Goal: Navigation & Orientation: Find specific page/section

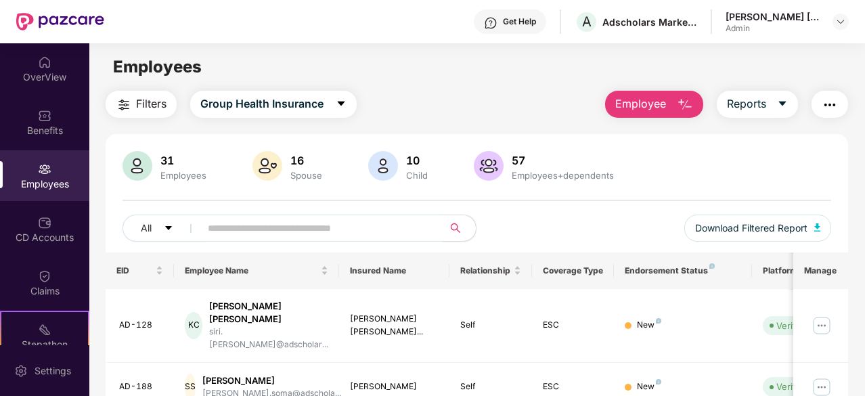
scroll to position [137, 0]
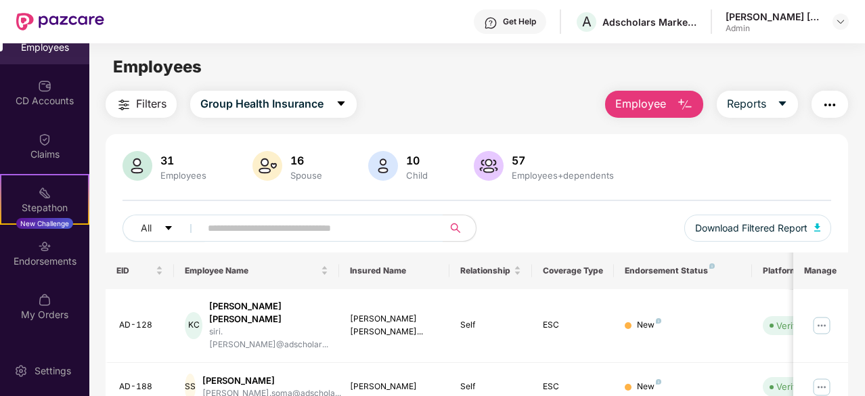
click at [156, 105] on span "Filters" at bounding box center [151, 103] width 30 height 17
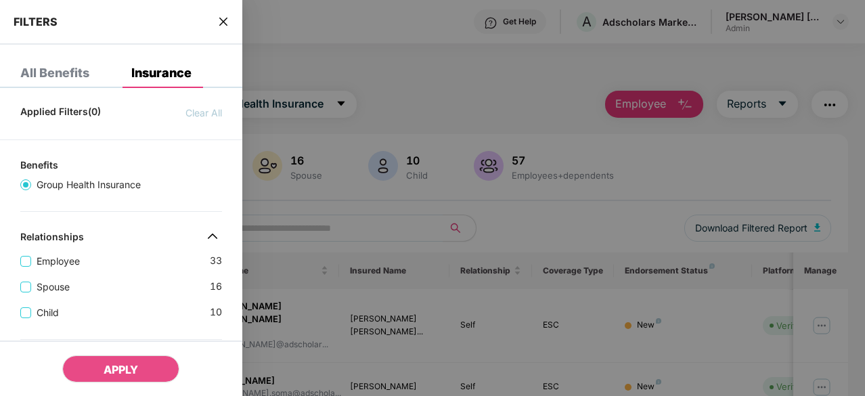
click at [483, 91] on div at bounding box center [432, 198] width 865 height 396
click at [227, 22] on icon "close" at bounding box center [223, 21] width 11 height 11
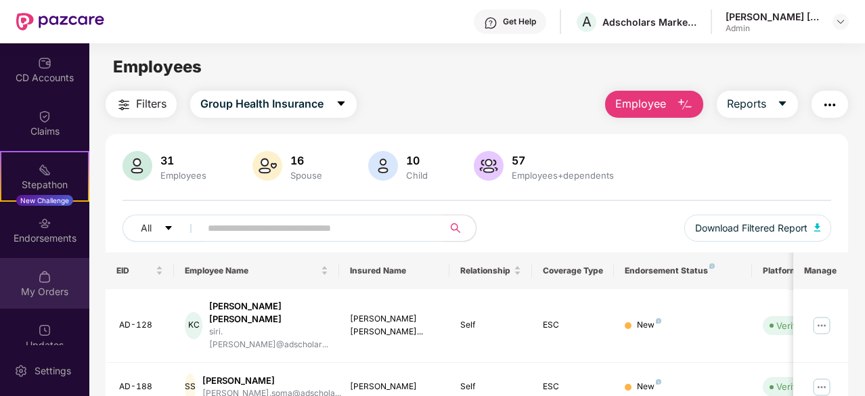
scroll to position [179, 0]
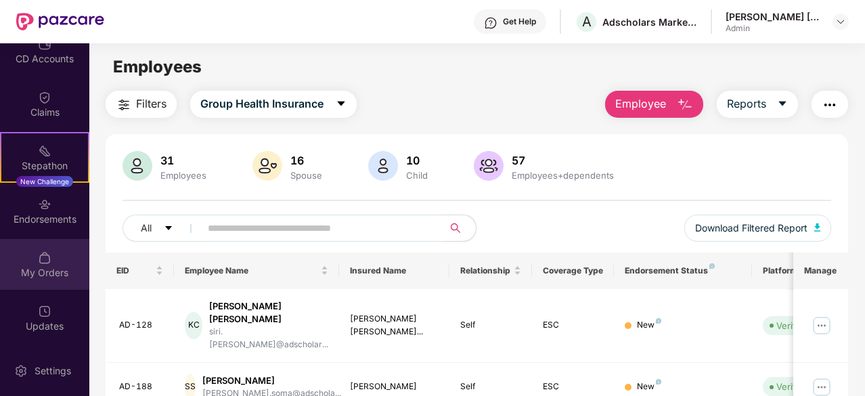
click at [56, 255] on div "My Orders" at bounding box center [44, 264] width 89 height 51
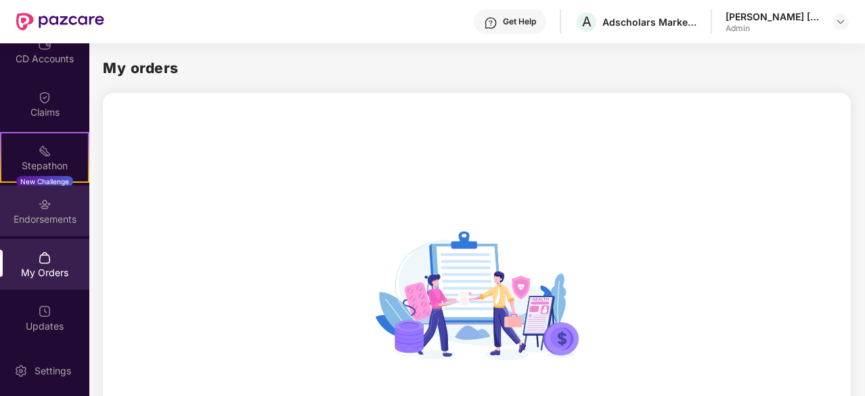
click at [59, 206] on div "Endorsements" at bounding box center [44, 210] width 89 height 51
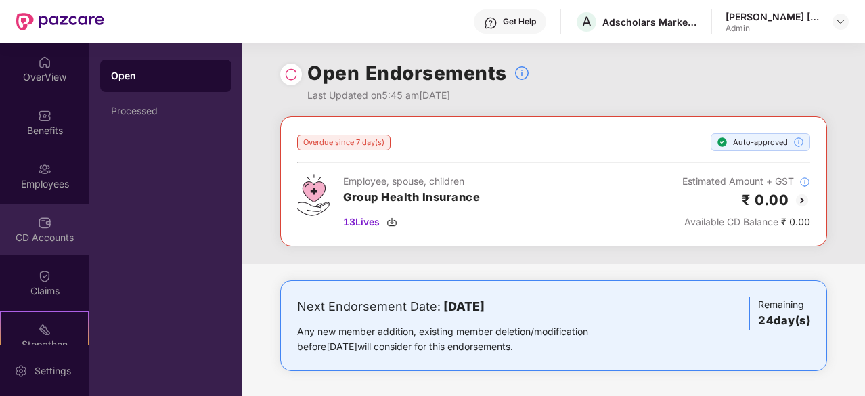
scroll to position [0, 0]
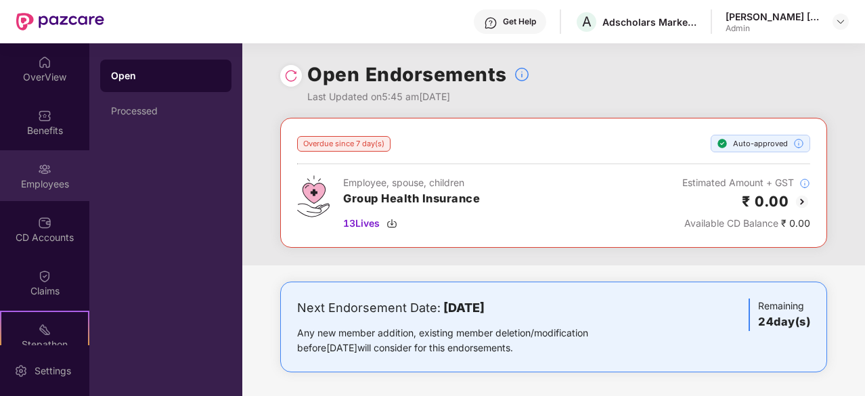
click at [41, 179] on div "Employees" at bounding box center [44, 184] width 89 height 14
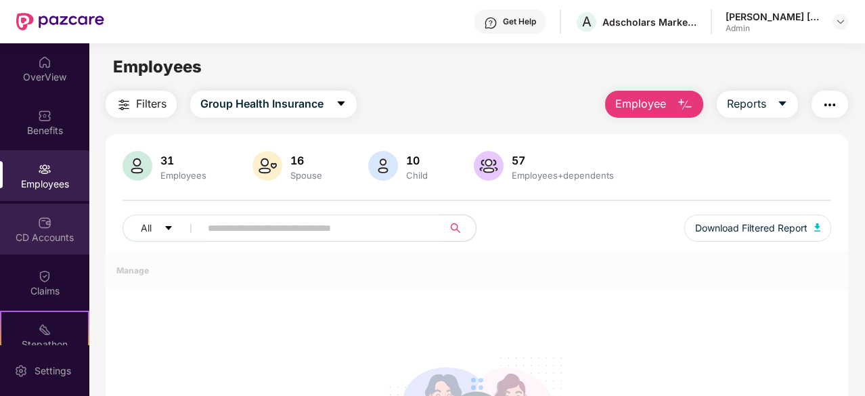
click at [43, 242] on div "CD Accounts" at bounding box center [44, 238] width 89 height 14
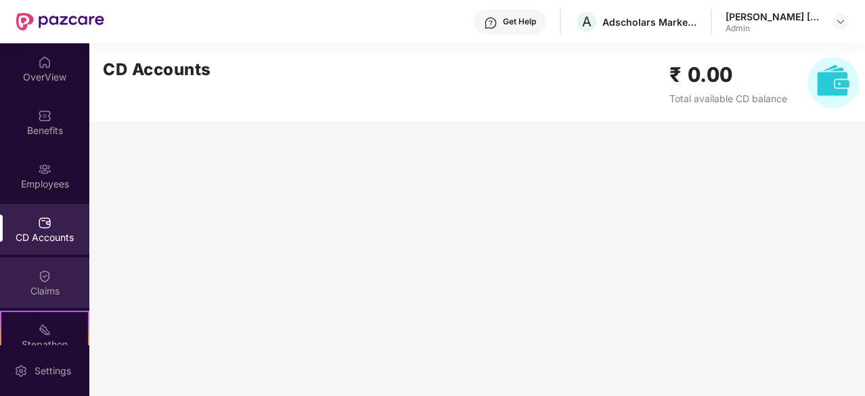
click at [42, 280] on img at bounding box center [45, 276] width 14 height 14
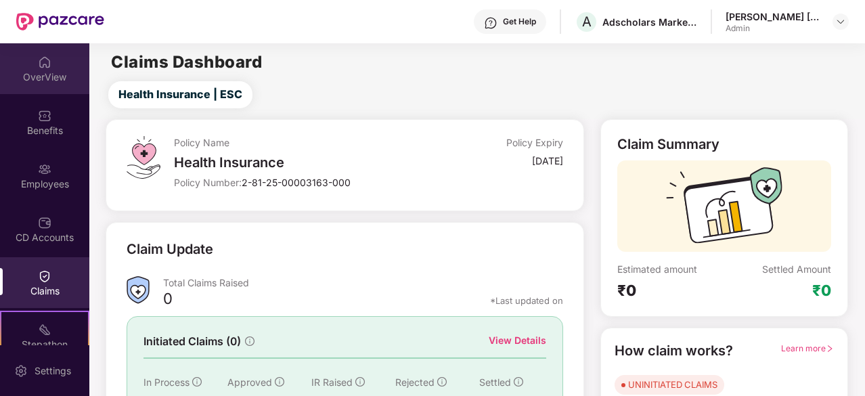
click at [48, 74] on div "OverView" at bounding box center [44, 77] width 89 height 14
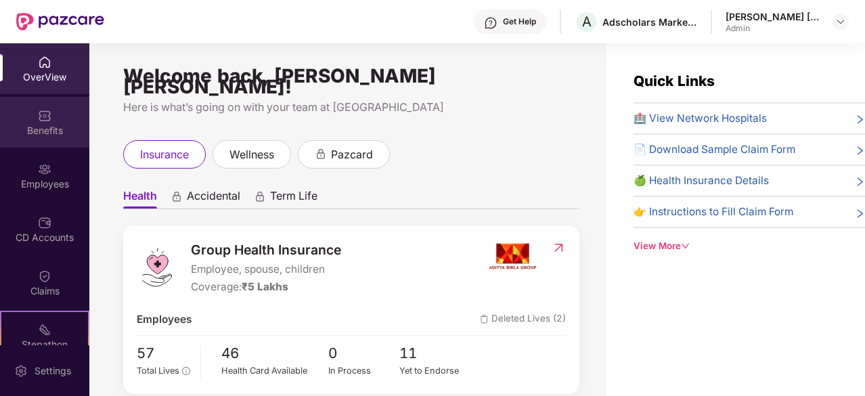
click at [38, 113] on img at bounding box center [45, 116] width 14 height 14
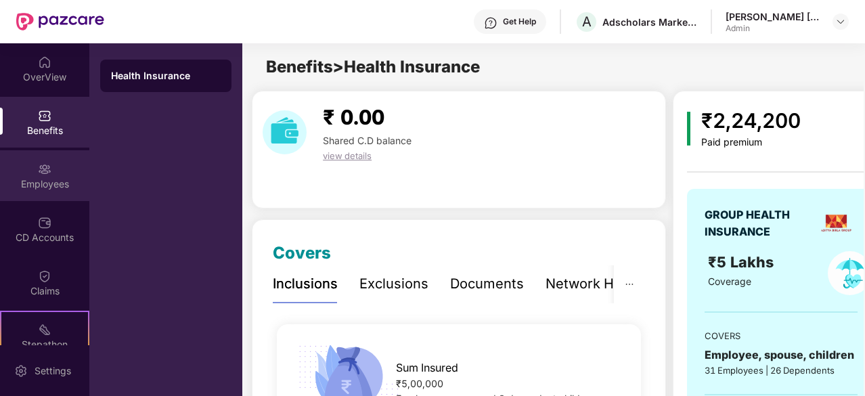
click at [57, 186] on div "Employees" at bounding box center [44, 184] width 89 height 14
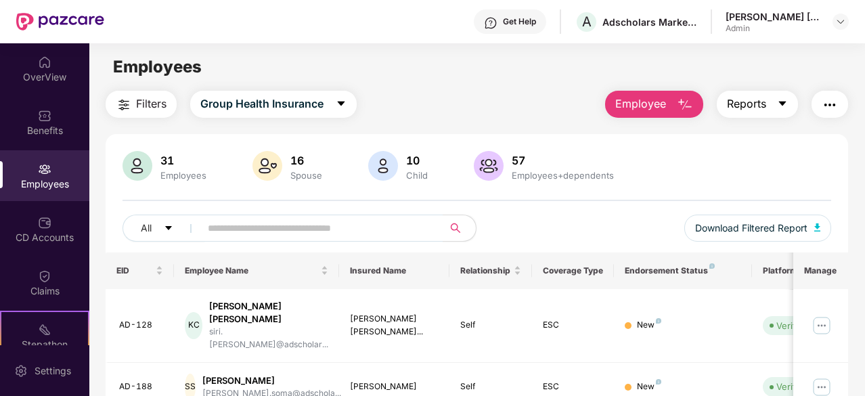
click at [747, 108] on span "Reports" at bounding box center [746, 103] width 39 height 17
click at [829, 100] on img "button" at bounding box center [830, 105] width 16 height 16
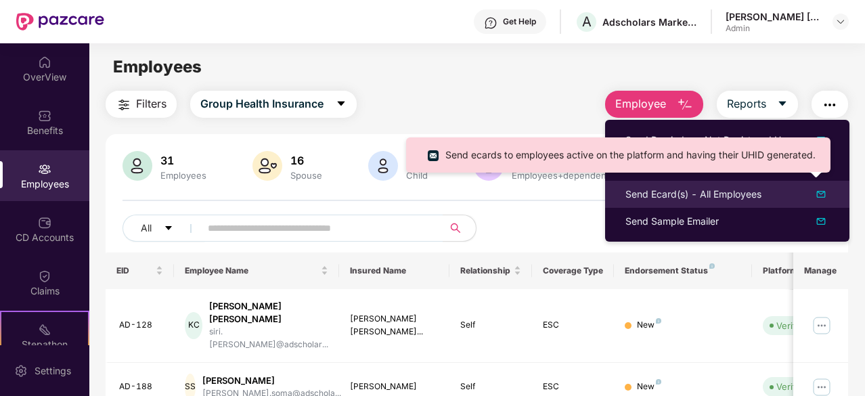
click at [685, 194] on div "Send Ecard(s) - All Employees" at bounding box center [693, 194] width 136 height 15
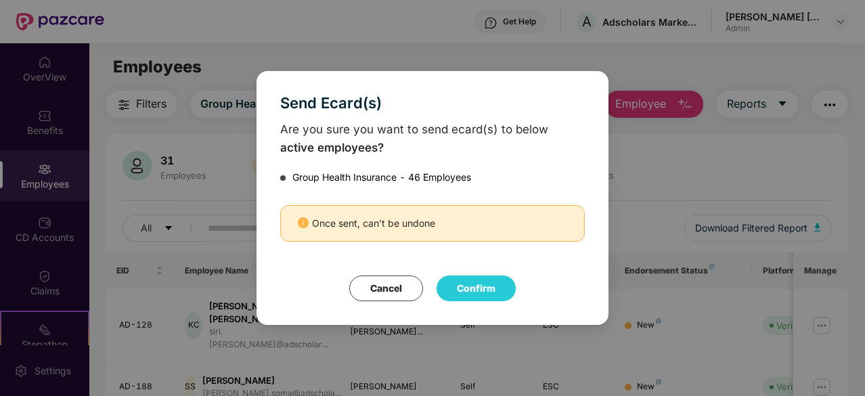
click at [379, 285] on button "Cancel" at bounding box center [386, 289] width 74 height 26
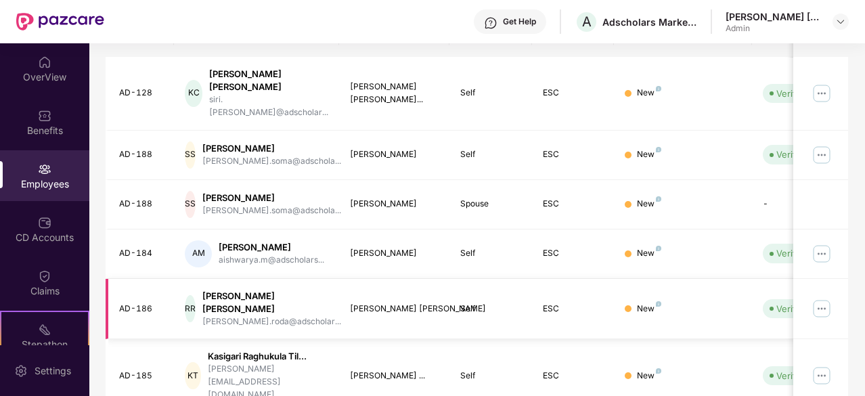
scroll to position [297, 0]
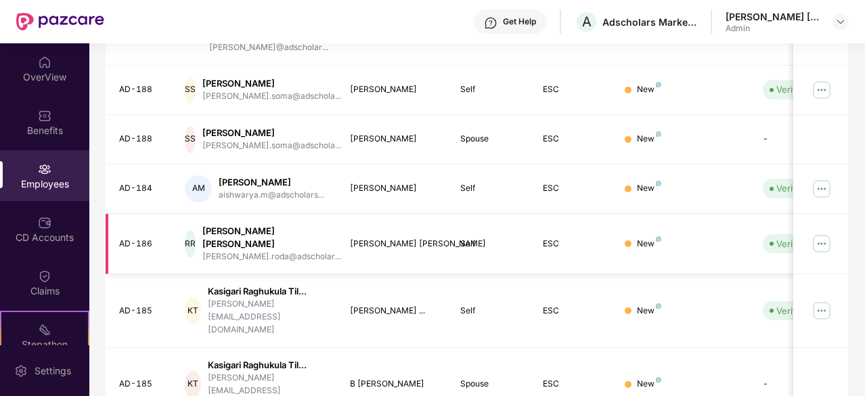
click at [820, 233] on img at bounding box center [822, 244] width 22 height 22
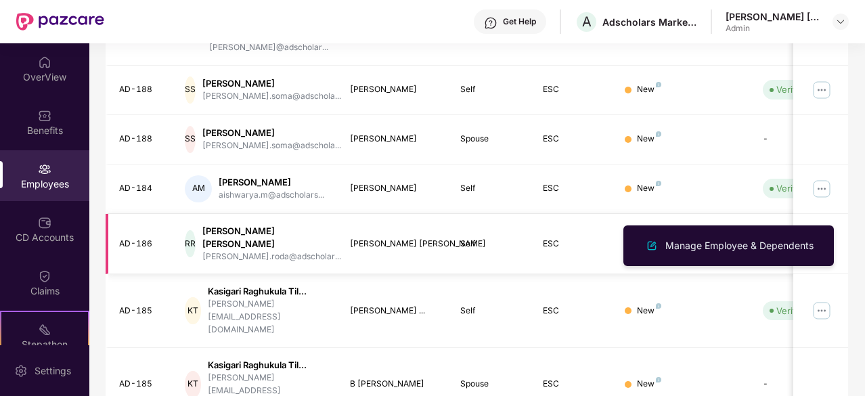
click at [215, 225] on div "RR [PERSON_NAME] [PERSON_NAME].roda@adscholar..." at bounding box center [257, 244] width 144 height 39
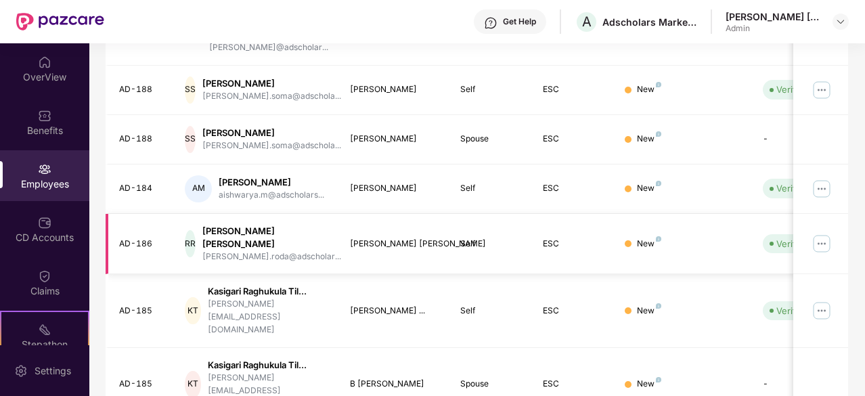
click at [259, 225] on div "[PERSON_NAME] [PERSON_NAME]" at bounding box center [271, 238] width 139 height 26
click at [184, 214] on td "RR [PERSON_NAME] [PERSON_NAME].roda@adscholar..." at bounding box center [256, 244] width 165 height 61
drag, startPoint x: 109, startPoint y: 206, endPoint x: 241, endPoint y: 211, distance: 132.1
click at [116, 214] on td "AD-186" at bounding box center [140, 244] width 69 height 61
drag, startPoint x: 460, startPoint y: 227, endPoint x: 468, endPoint y: 226, distance: 8.2
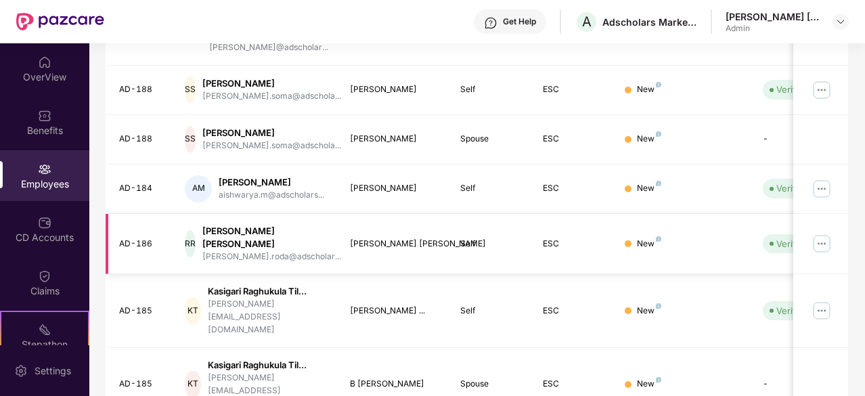
click at [460, 227] on td "Self" at bounding box center [490, 244] width 83 height 61
drag, startPoint x: 581, startPoint y: 221, endPoint x: 654, endPoint y: 221, distance: 73.1
click at [599, 221] on td "ESC" at bounding box center [573, 244] width 83 height 61
click at [659, 238] on div "New" at bounding box center [649, 244] width 24 height 13
click at [655, 238] on div "New" at bounding box center [649, 244] width 24 height 13
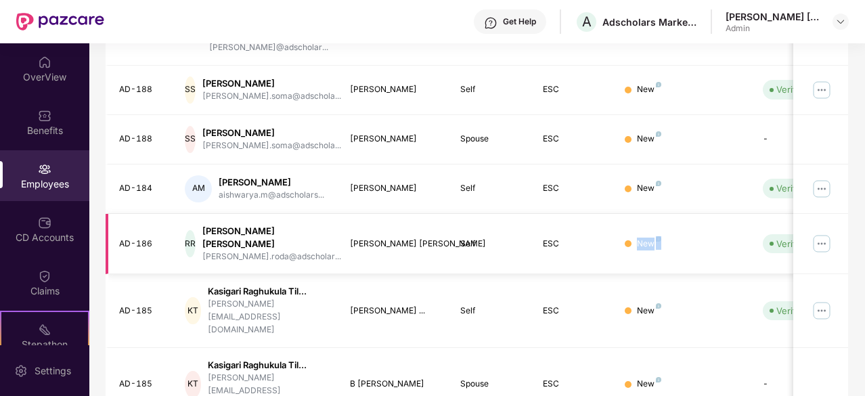
click at [655, 238] on div "New" at bounding box center [649, 244] width 24 height 13
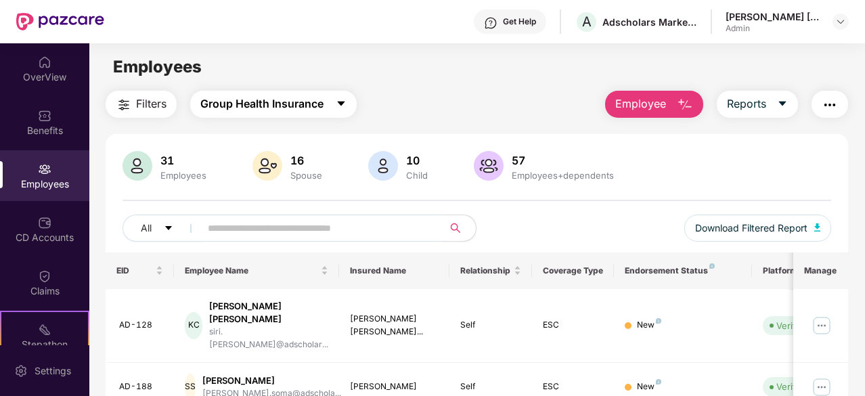
click at [275, 103] on span "Group Health Insurance" at bounding box center [261, 103] width 123 height 17
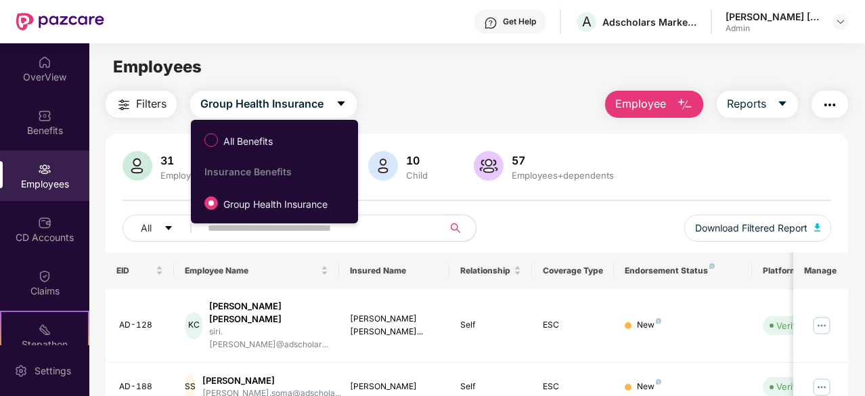
click at [421, 98] on div "Filters Group Health Insurance Employee Reports" at bounding box center [477, 104] width 743 height 27
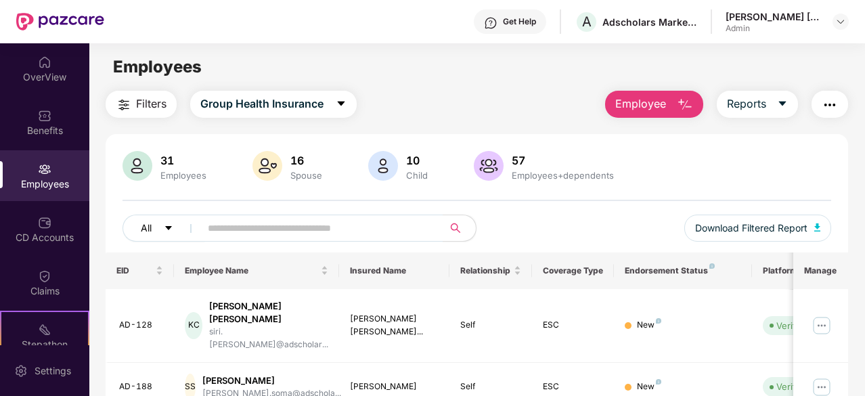
click at [168, 225] on icon "caret-down" at bounding box center [168, 227] width 9 height 9
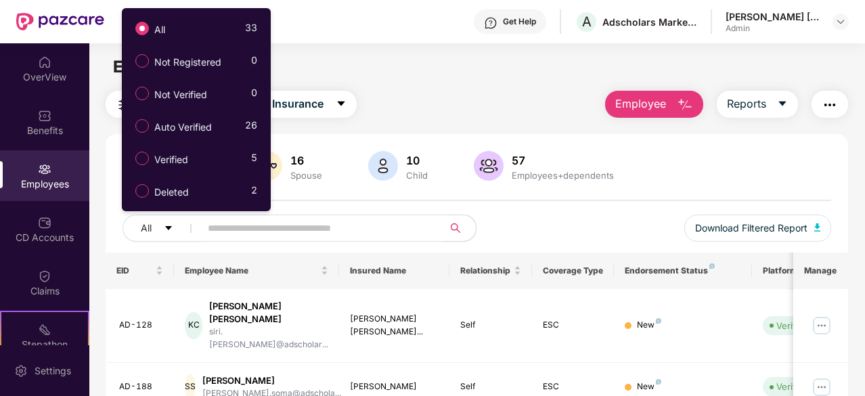
click at [737, 185] on div "31 Employees 16 Spouse 10 Child [DEMOGRAPHIC_DATA] Employees+dependents All Dow…" at bounding box center [477, 202] width 743 height 102
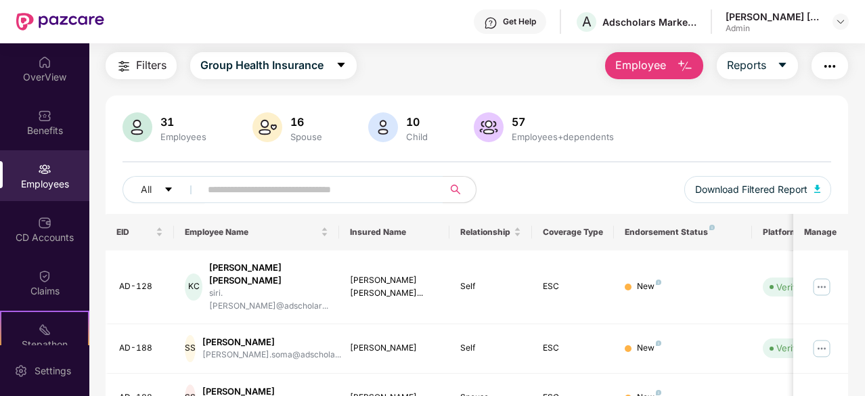
scroll to position [68, 0]
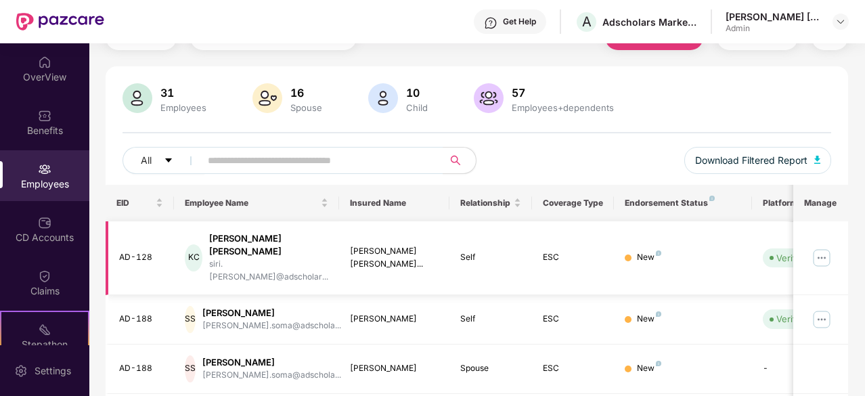
click at [825, 247] on img at bounding box center [822, 258] width 22 height 22
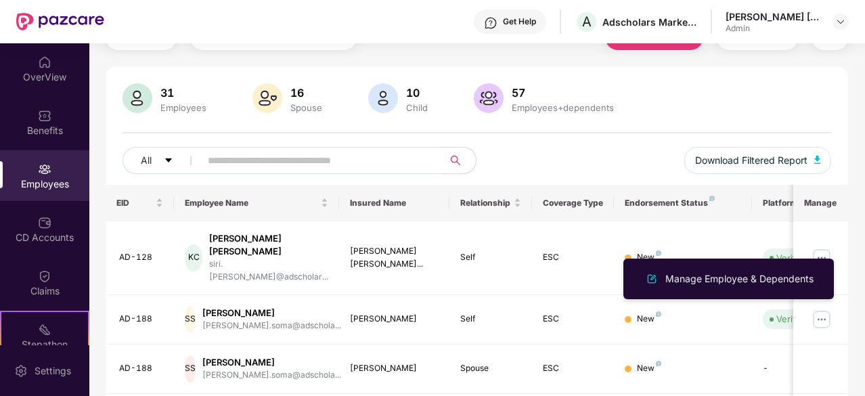
click at [586, 155] on div "All Download Filtered Report" at bounding box center [477, 166] width 709 height 38
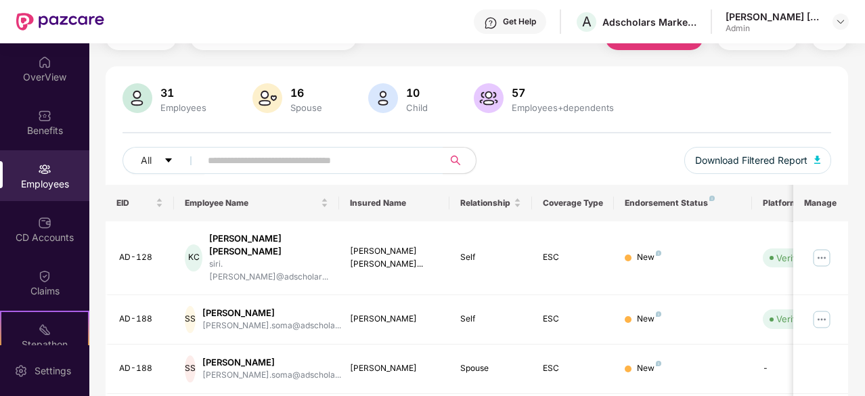
scroll to position [0, 0]
